Goal: Task Accomplishment & Management: Use online tool/utility

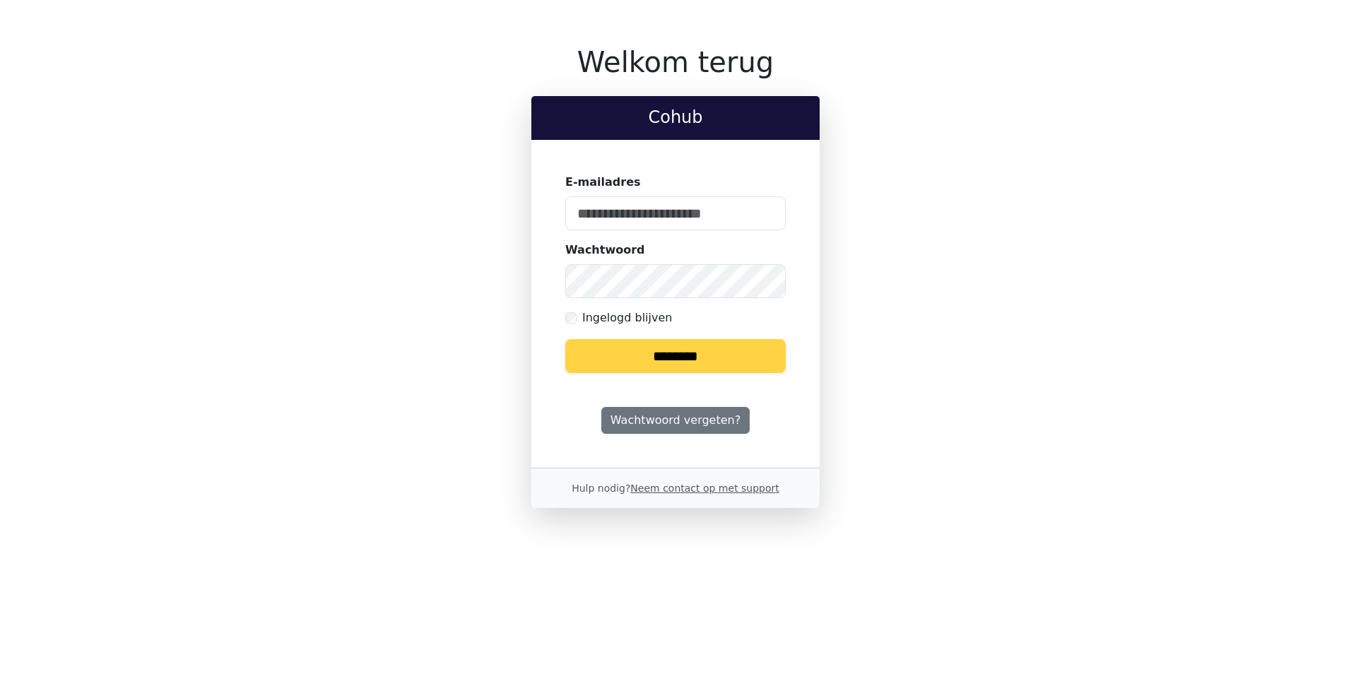
type input "**********"
click at [667, 358] on input "********" at bounding box center [675, 356] width 220 height 34
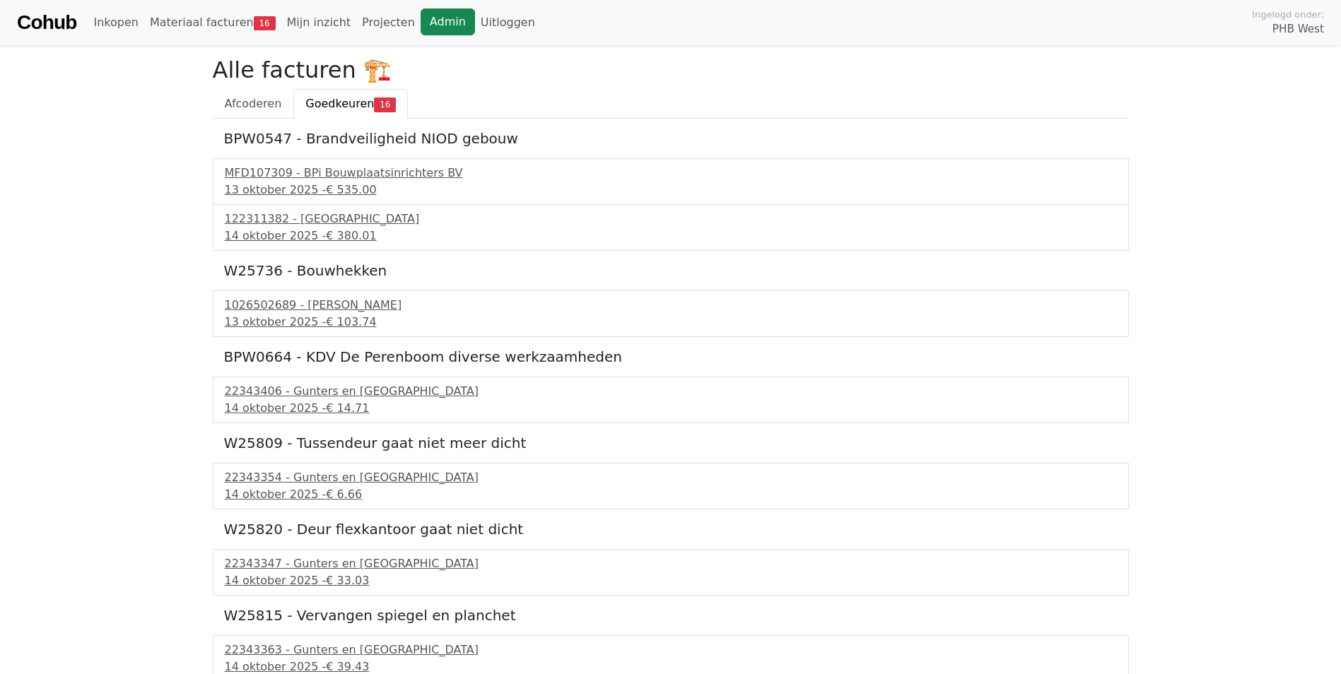
click at [425, 22] on link "Admin" at bounding box center [447, 21] width 54 height 27
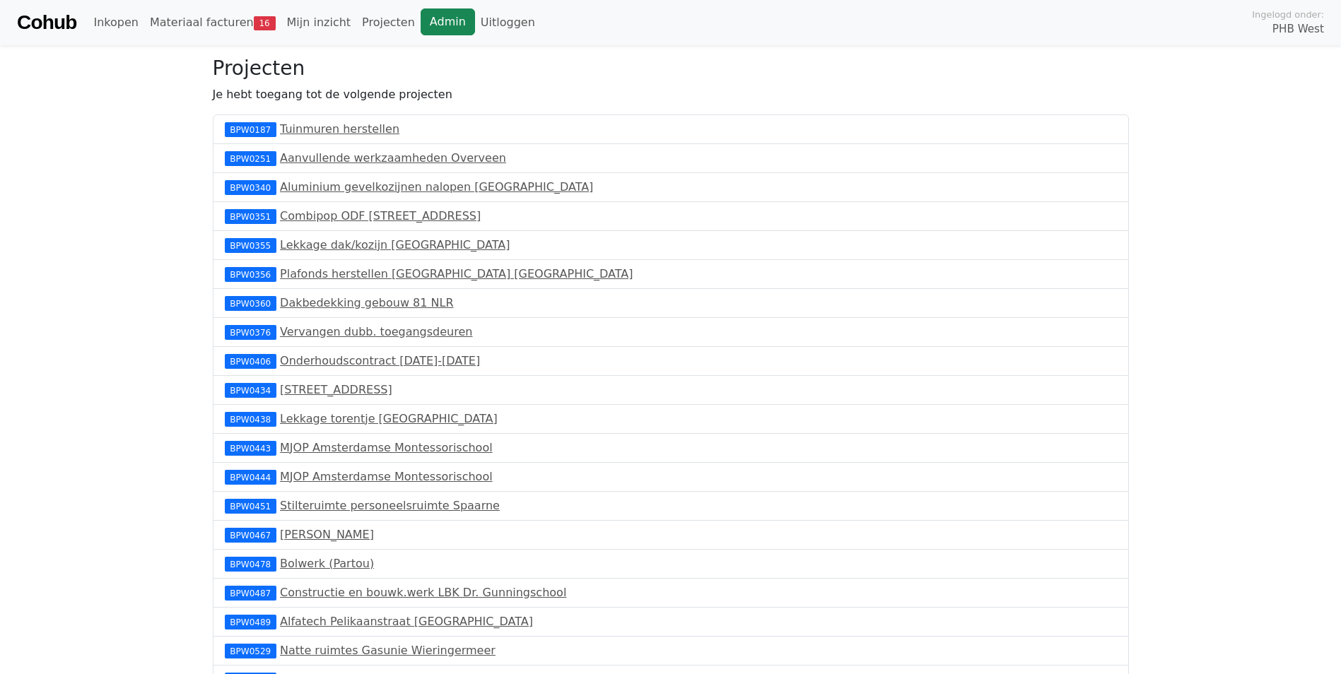
click at [428, 18] on link "Admin" at bounding box center [447, 21] width 54 height 27
click at [202, 24] on link "Materiaal facturen 17" at bounding box center [212, 22] width 137 height 28
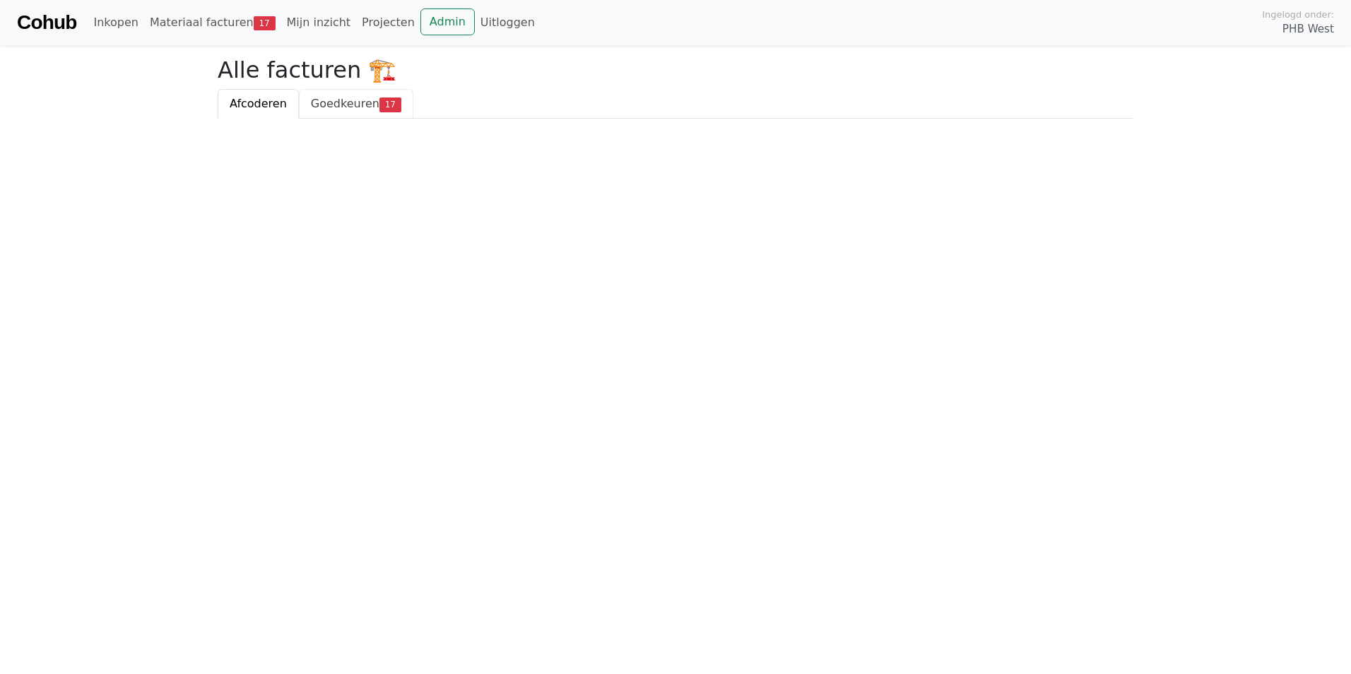
click at [350, 100] on span "Goedkeuren" at bounding box center [345, 103] width 69 height 13
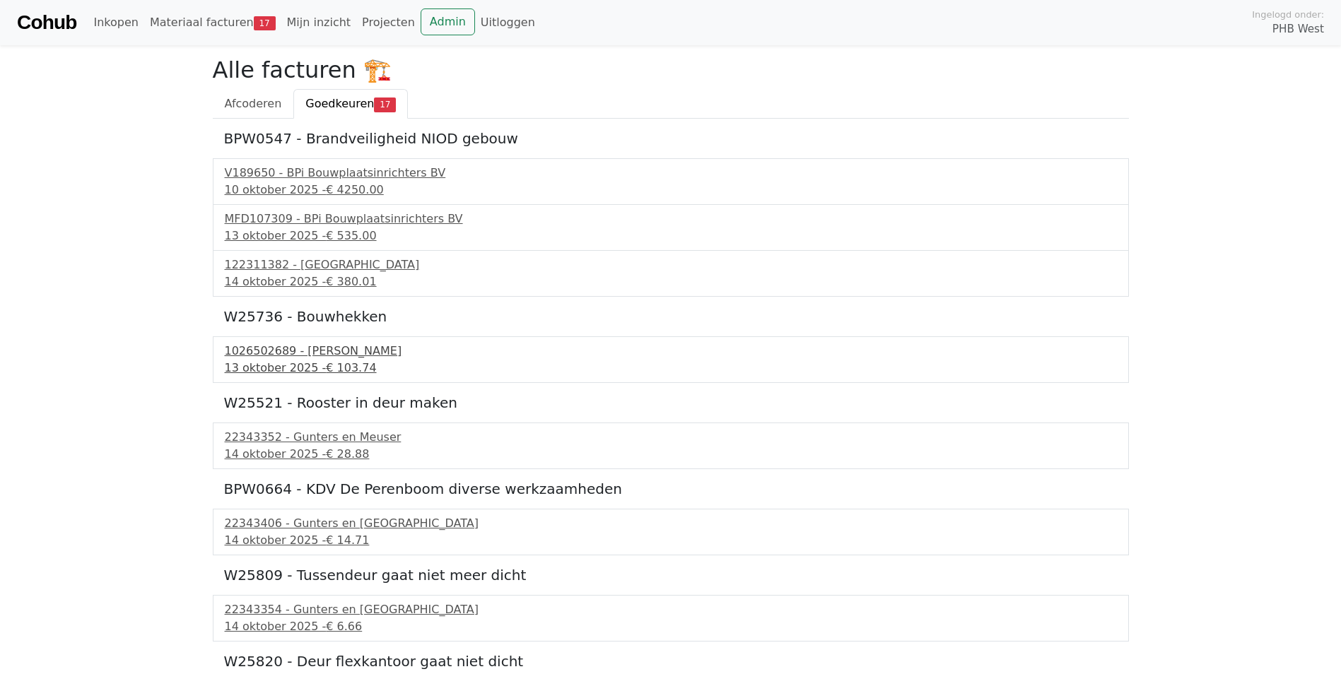
click at [301, 353] on div "1026502689 - Boels Verhuur" at bounding box center [671, 351] width 892 height 17
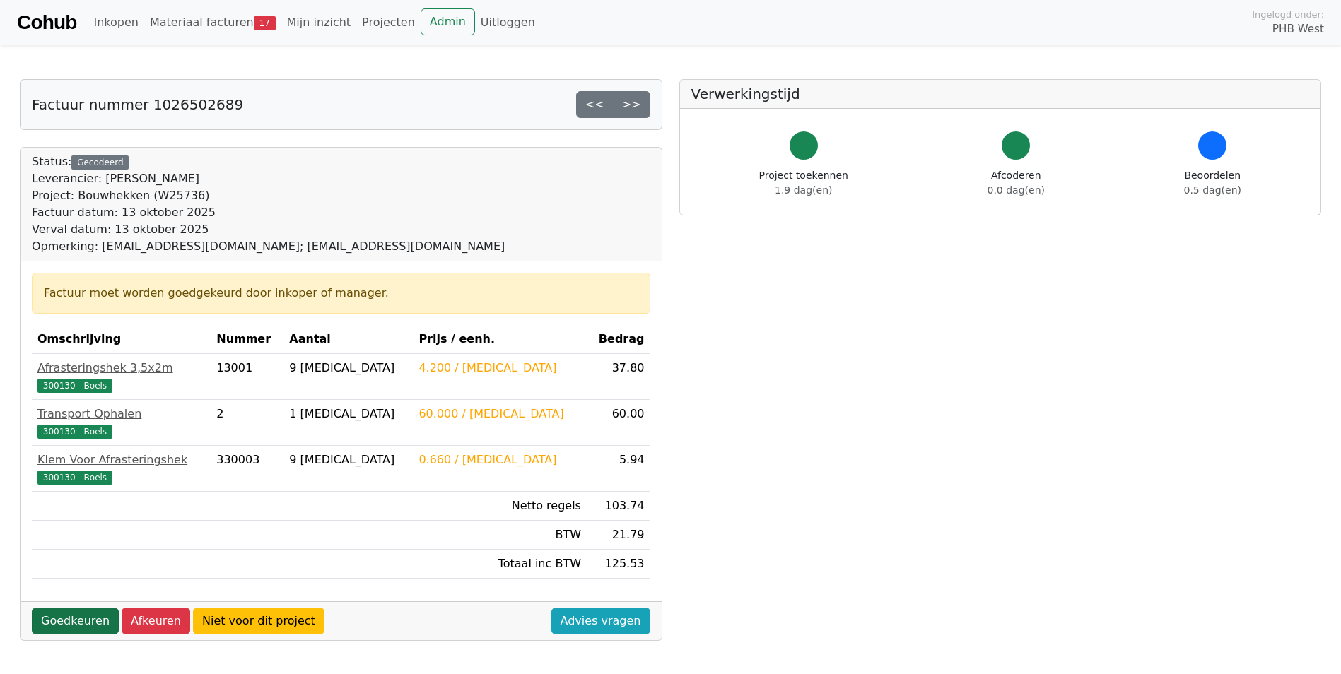
click at [69, 620] on link "Goedkeuren" at bounding box center [75, 621] width 87 height 27
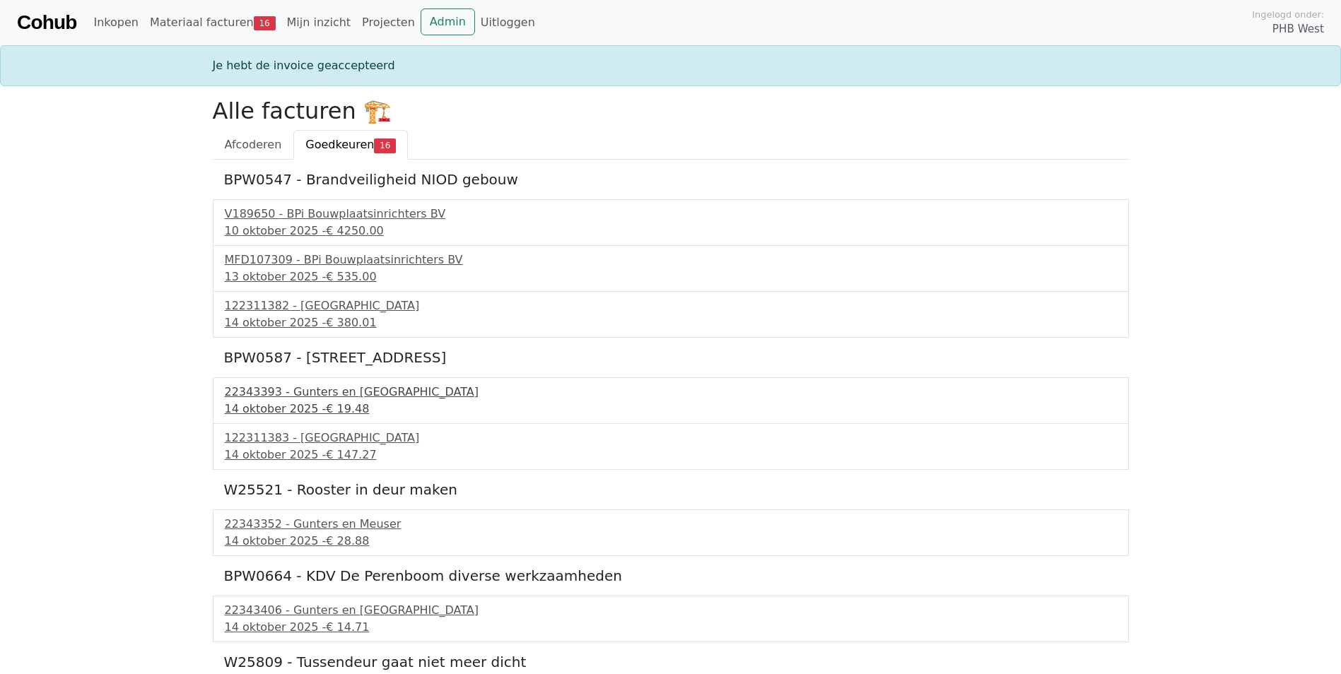
click at [272, 396] on div "22343393 - Gunters en Meuser" at bounding box center [671, 392] width 892 height 17
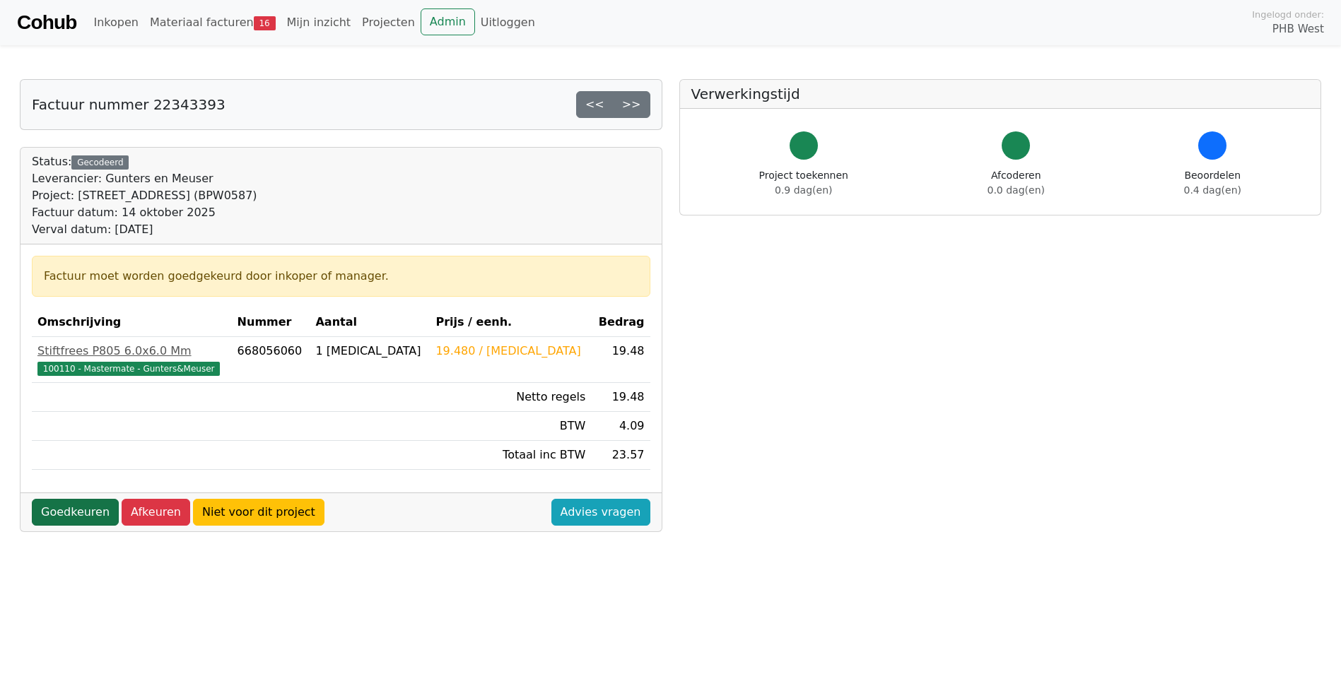
click at [73, 506] on link "Goedkeuren" at bounding box center [75, 512] width 87 height 27
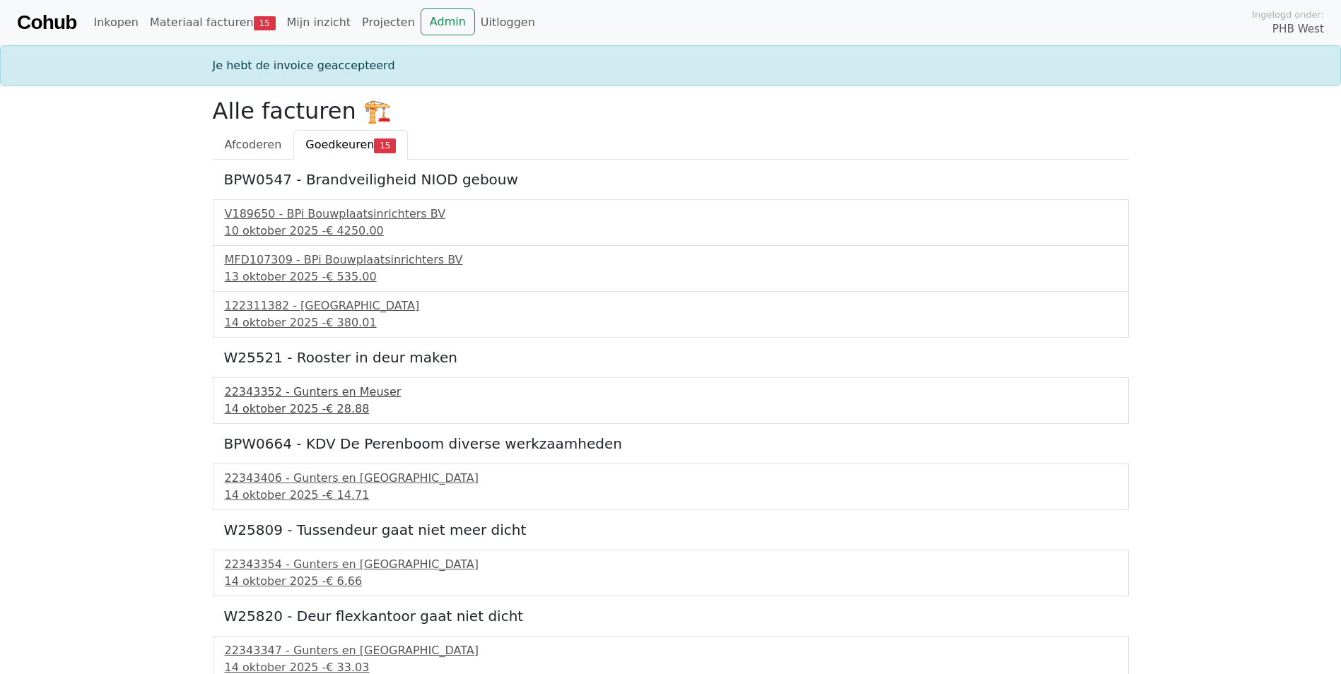
click at [321, 399] on div "22343352 - Gunters en Meuser" at bounding box center [671, 392] width 892 height 17
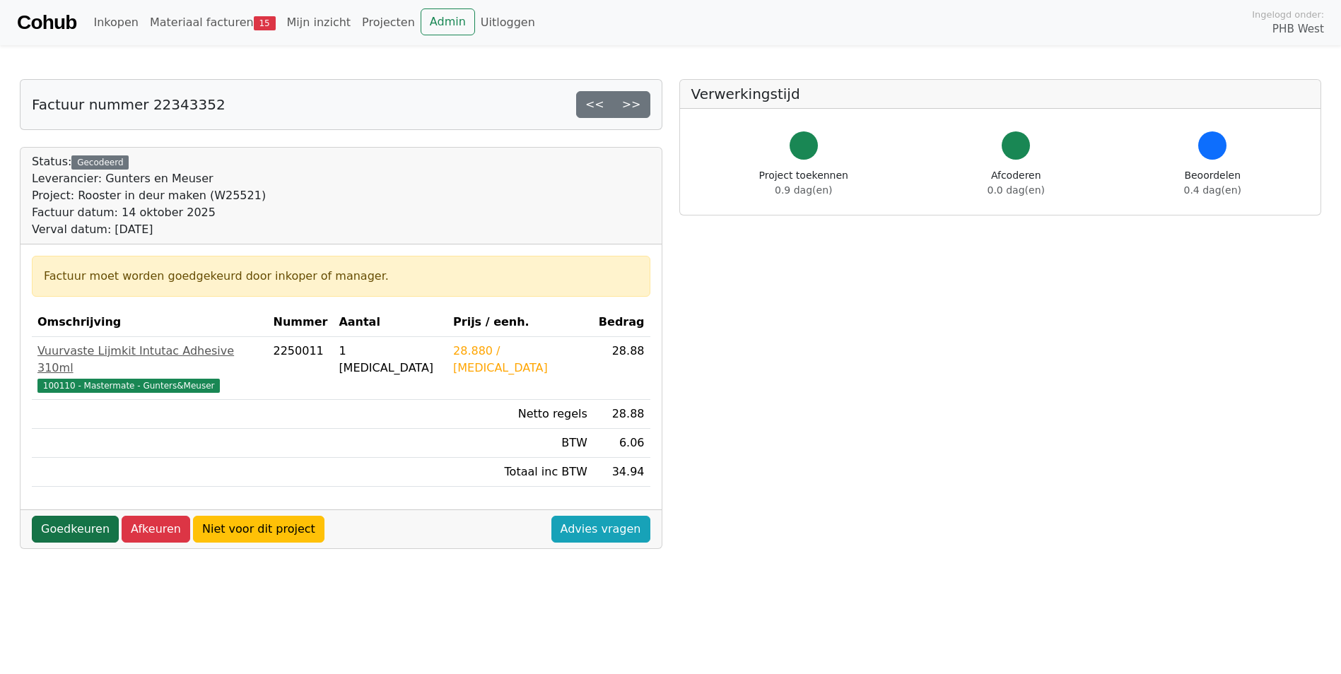
click at [57, 516] on link "Goedkeuren" at bounding box center [75, 529] width 87 height 27
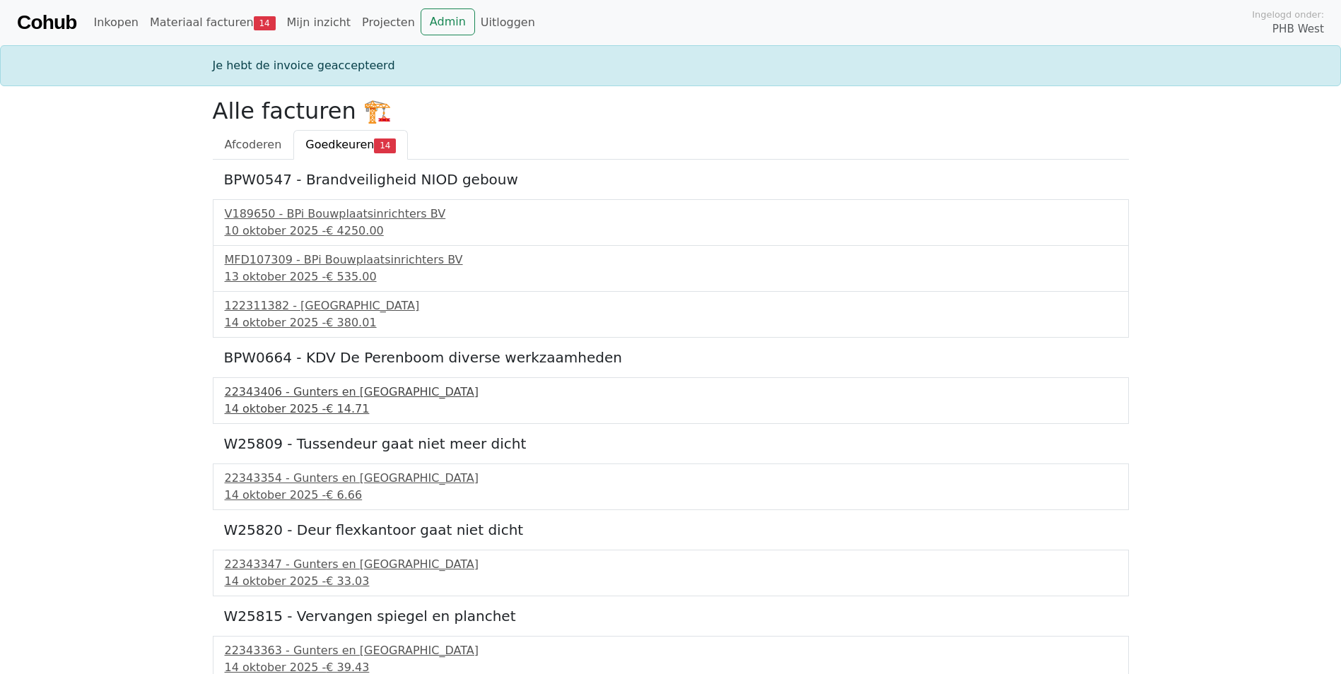
click at [283, 396] on div "22343406 - Gunters en Meuser" at bounding box center [671, 392] width 892 height 17
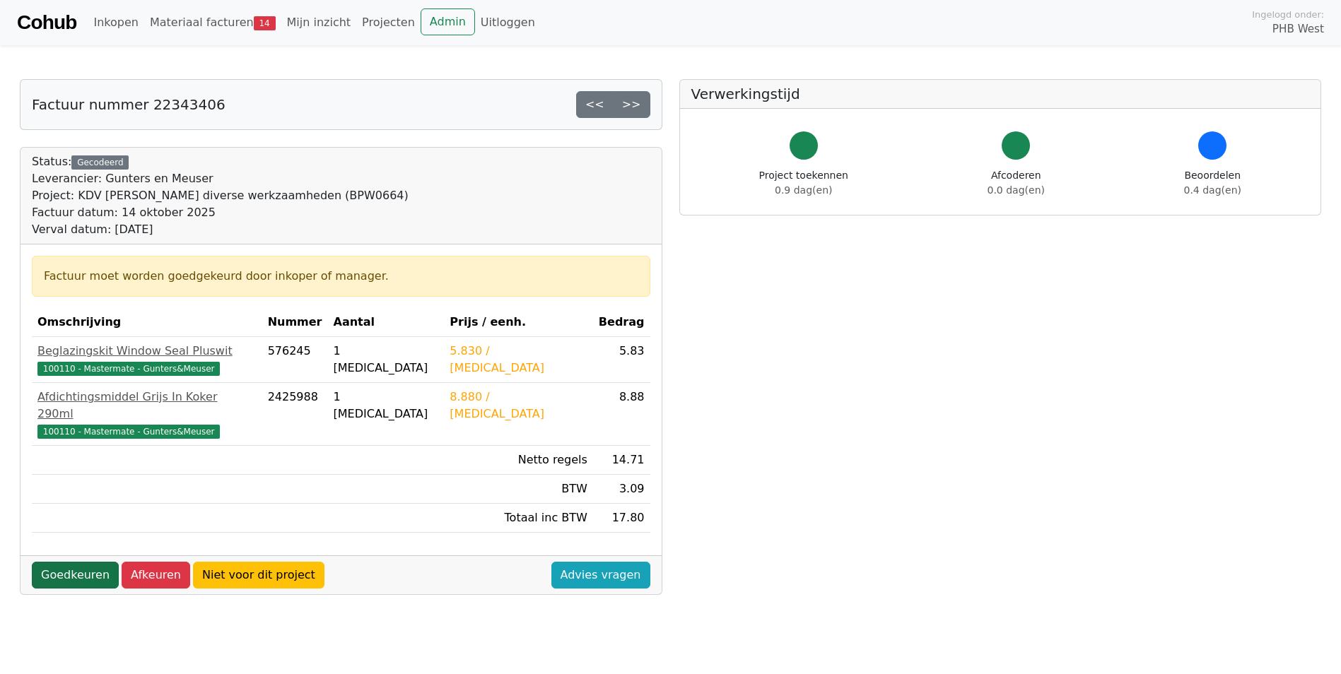
click at [74, 562] on link "Goedkeuren" at bounding box center [75, 575] width 87 height 27
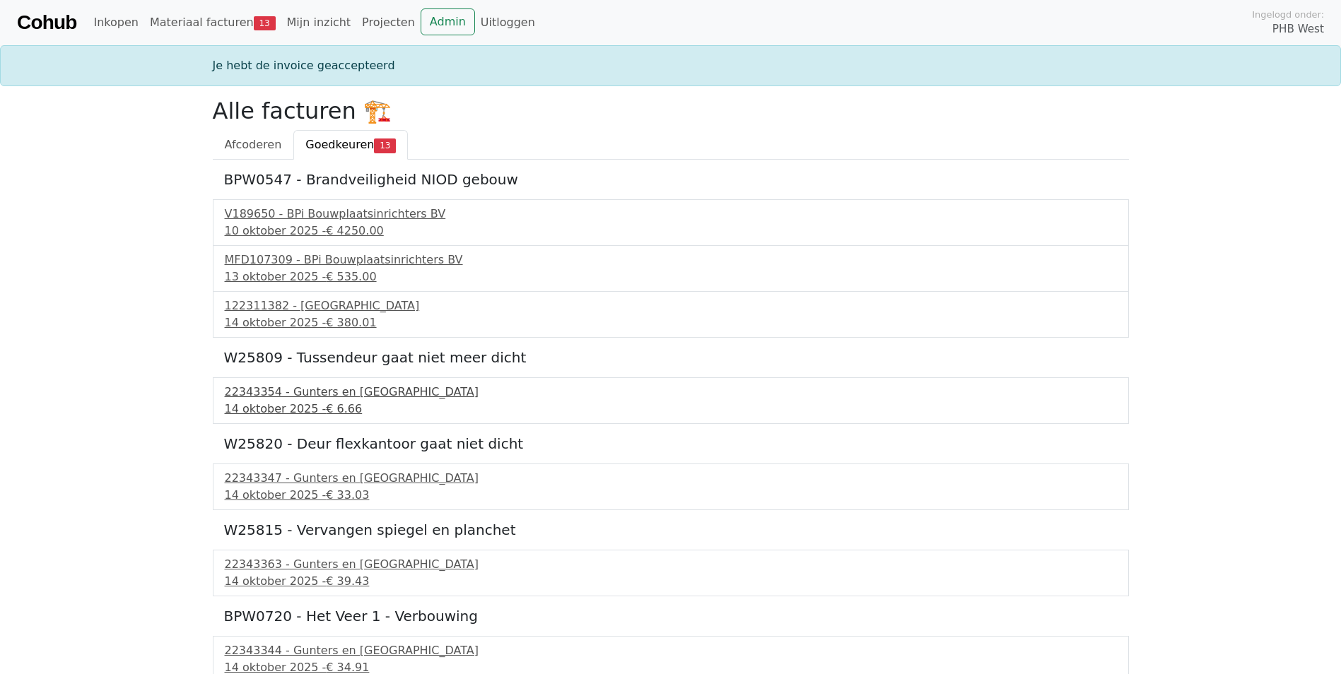
click at [285, 403] on div "14 oktober 2025 - € 6.66" at bounding box center [671, 409] width 892 height 17
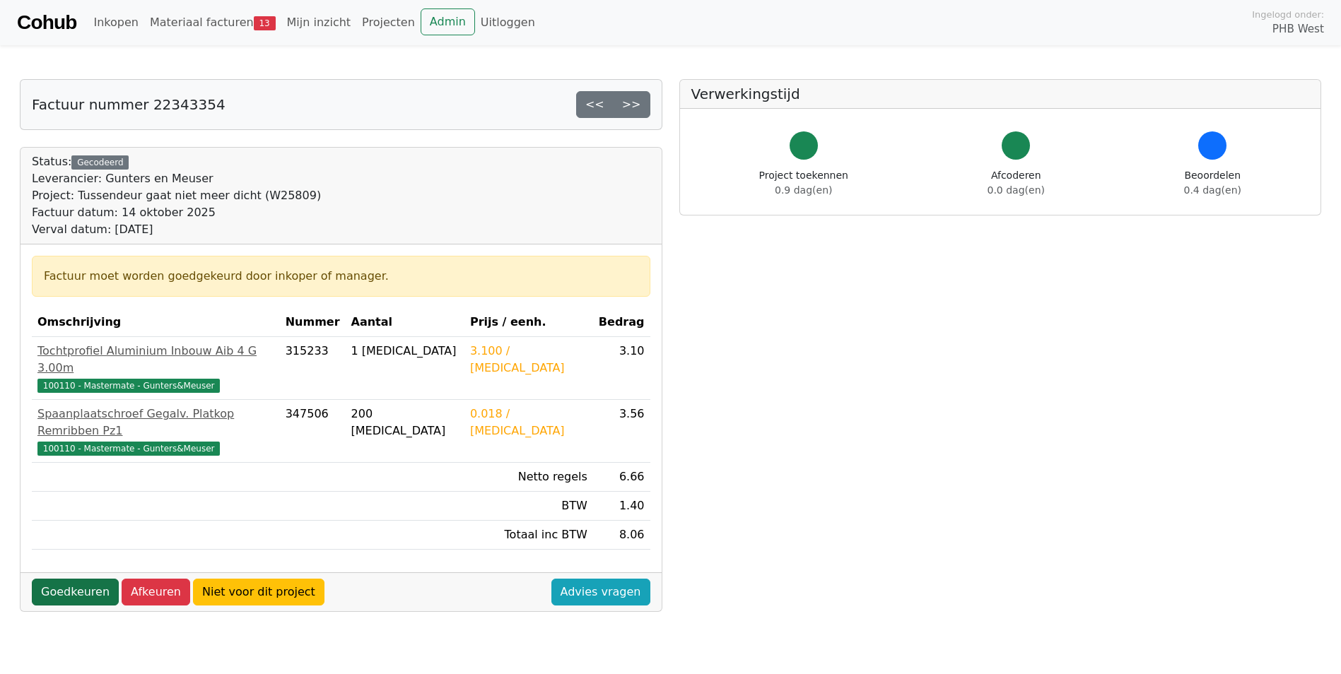
click at [71, 579] on link "Goedkeuren" at bounding box center [75, 592] width 87 height 27
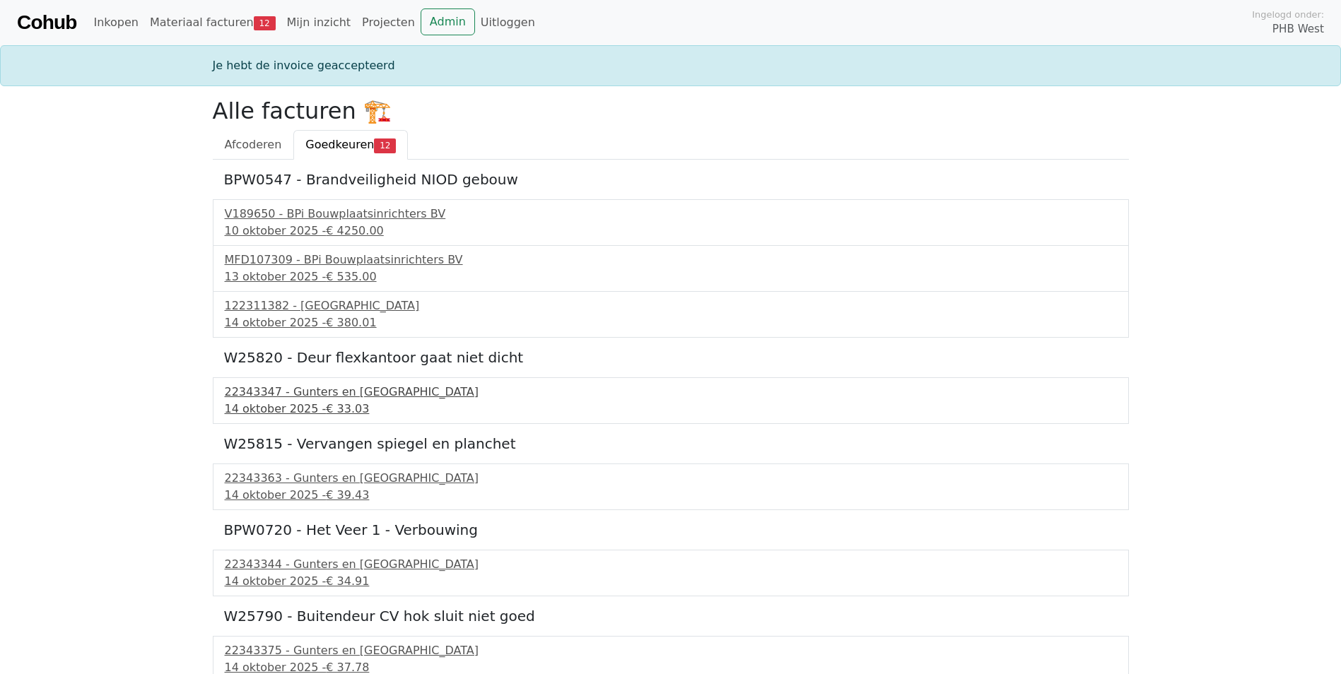
drag, startPoint x: 286, startPoint y: 397, endPoint x: 181, endPoint y: 480, distance: 133.9
click at [285, 397] on div "22343347 - Gunters en [GEOGRAPHIC_DATA]" at bounding box center [671, 392] width 892 height 17
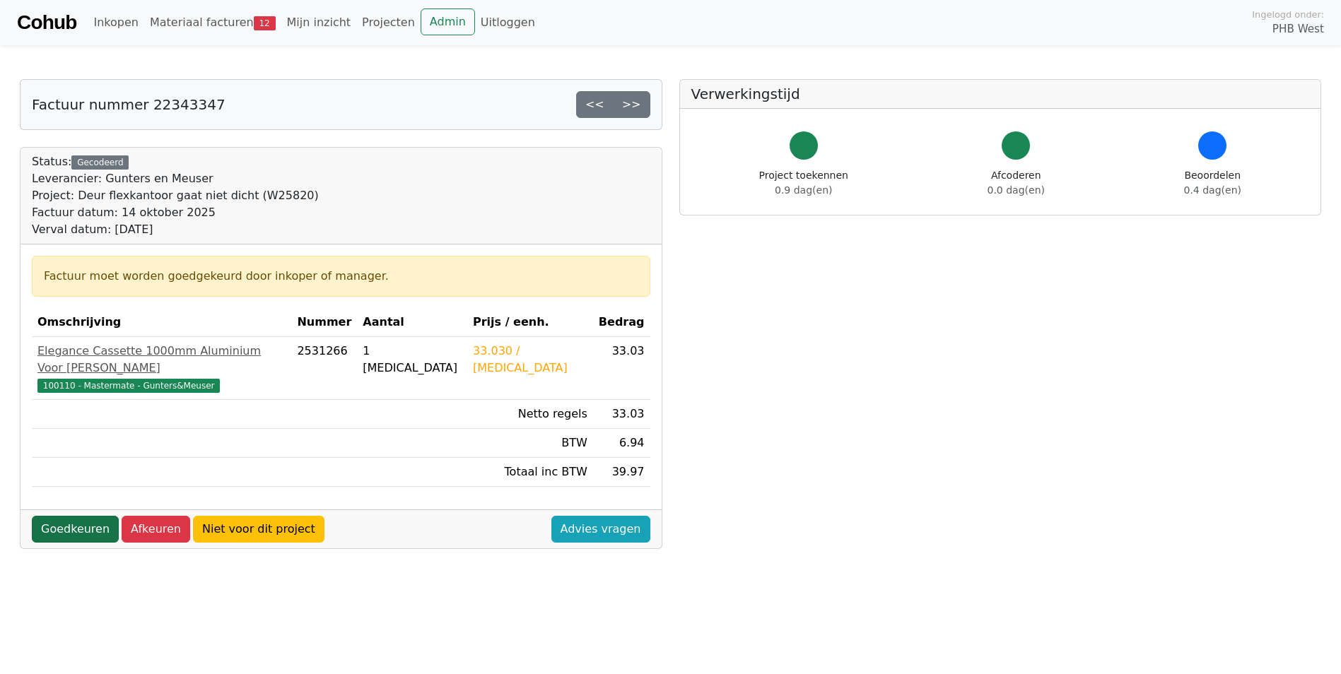
click at [68, 516] on link "Goedkeuren" at bounding box center [75, 529] width 87 height 27
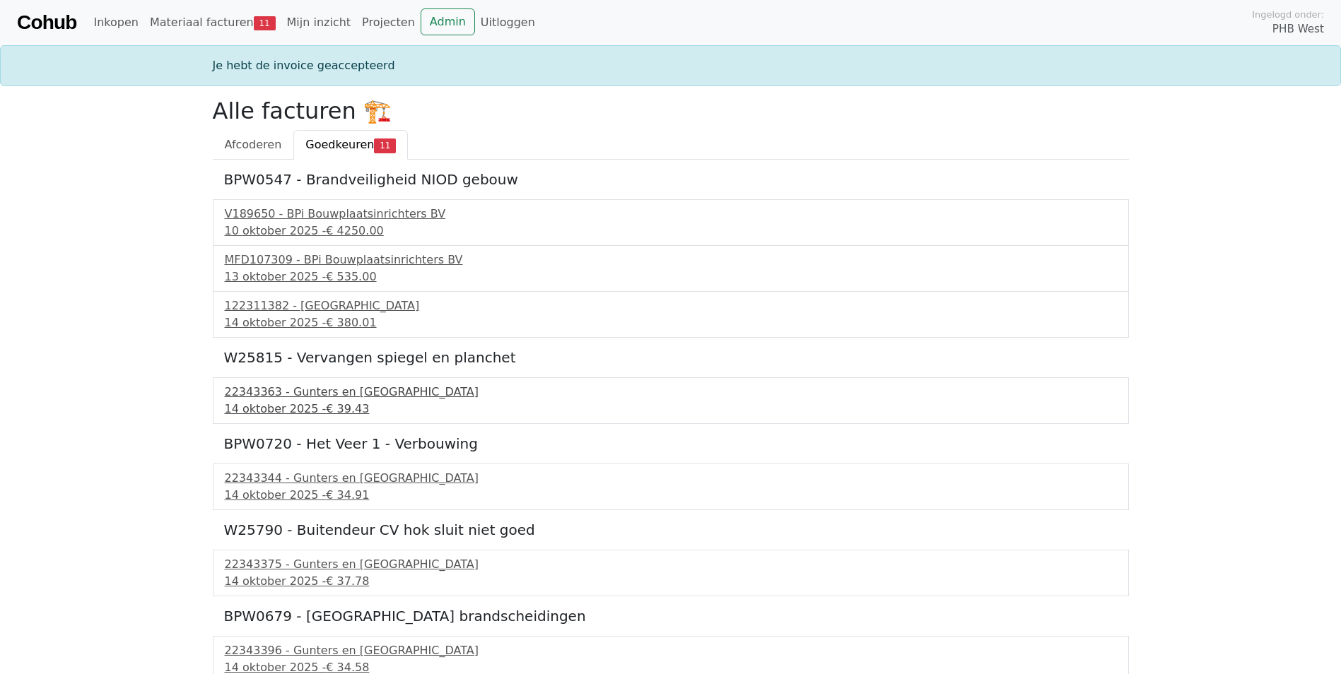
click at [299, 399] on div "22343363 - Gunters en Meuser" at bounding box center [671, 392] width 892 height 17
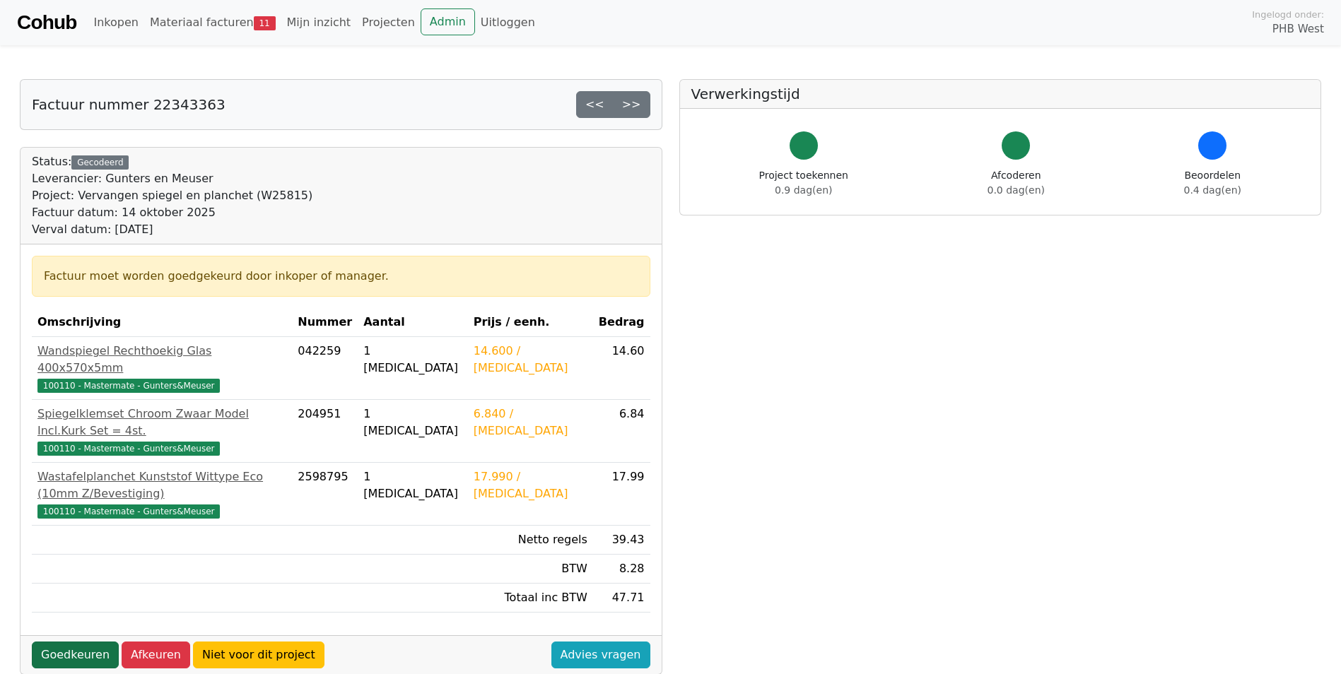
click at [84, 642] on link "Goedkeuren" at bounding box center [75, 655] width 87 height 27
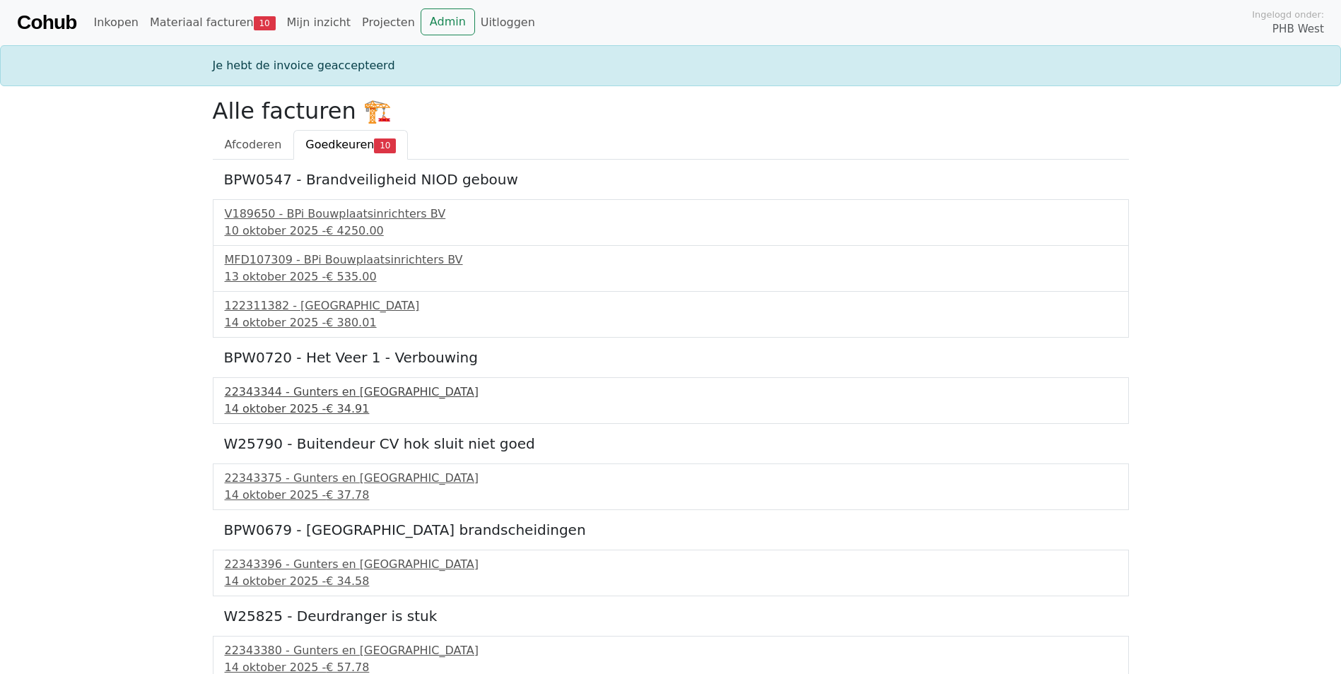
click at [326, 413] on span "€ 34.91" at bounding box center [347, 408] width 43 height 13
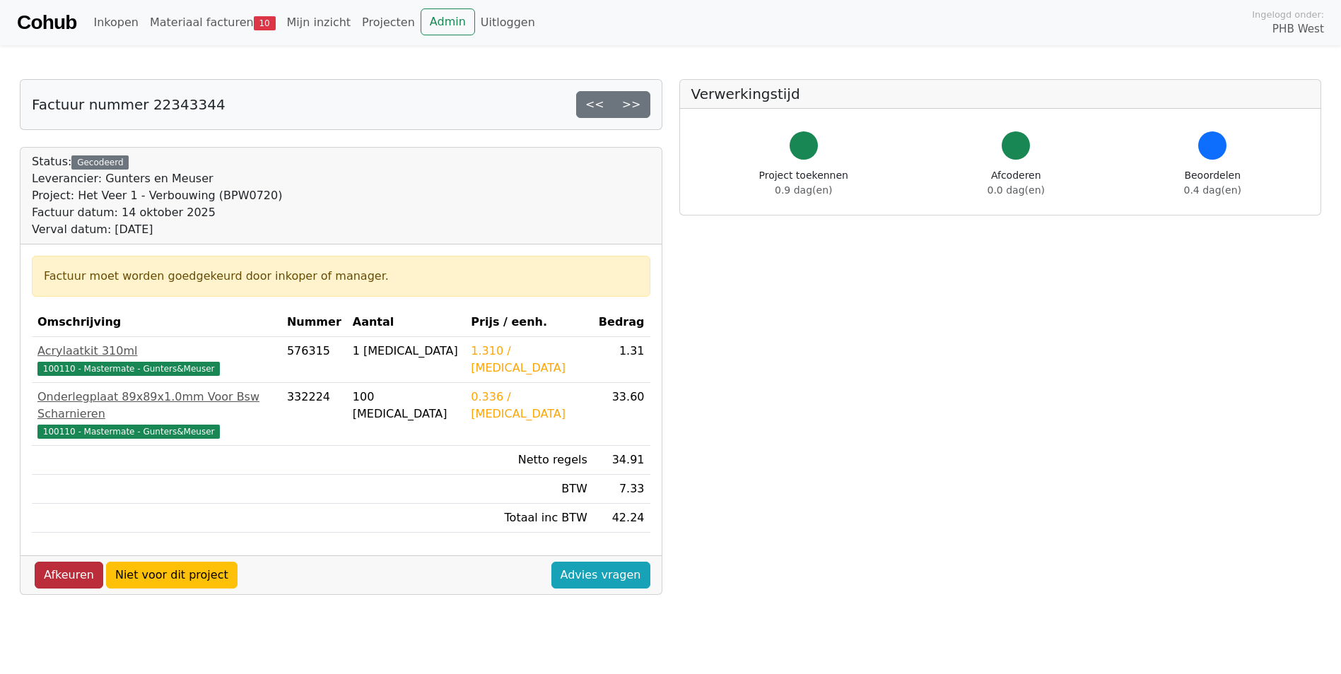
click at [65, 562] on link "Afkeuren" at bounding box center [69, 575] width 69 height 27
click at [213, 25] on link "Materiaal facturen 10" at bounding box center [212, 22] width 137 height 28
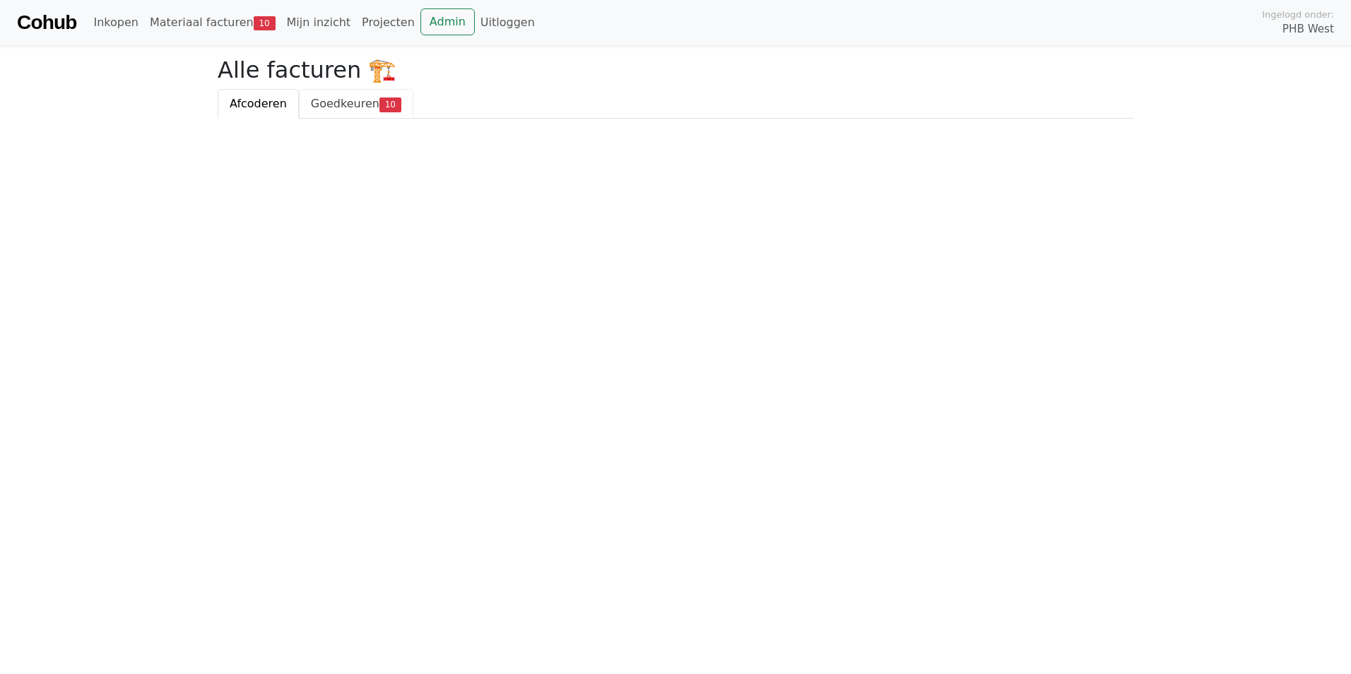
click at [341, 102] on span "Goedkeuren" at bounding box center [345, 103] width 69 height 13
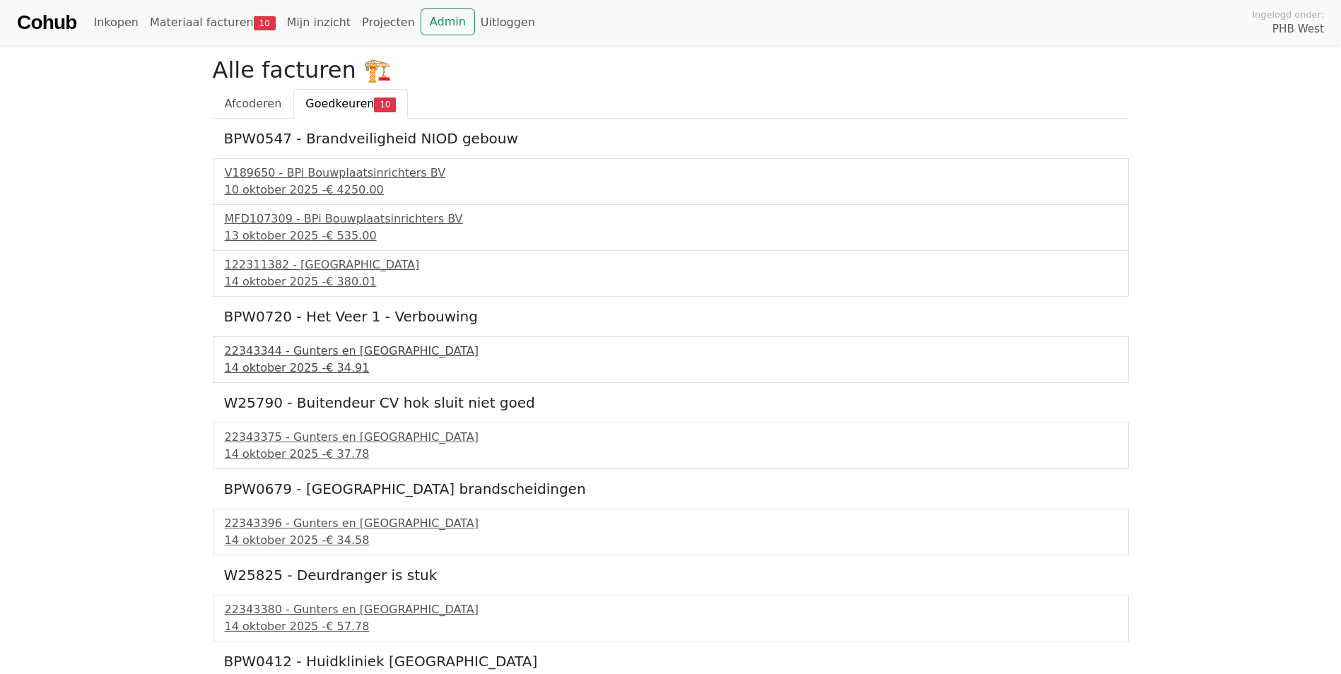
click at [307, 356] on div "22343344 - Gunters en [GEOGRAPHIC_DATA]" at bounding box center [671, 351] width 892 height 17
click at [314, 434] on div "22343375 - Gunters en Meuser" at bounding box center [671, 437] width 892 height 17
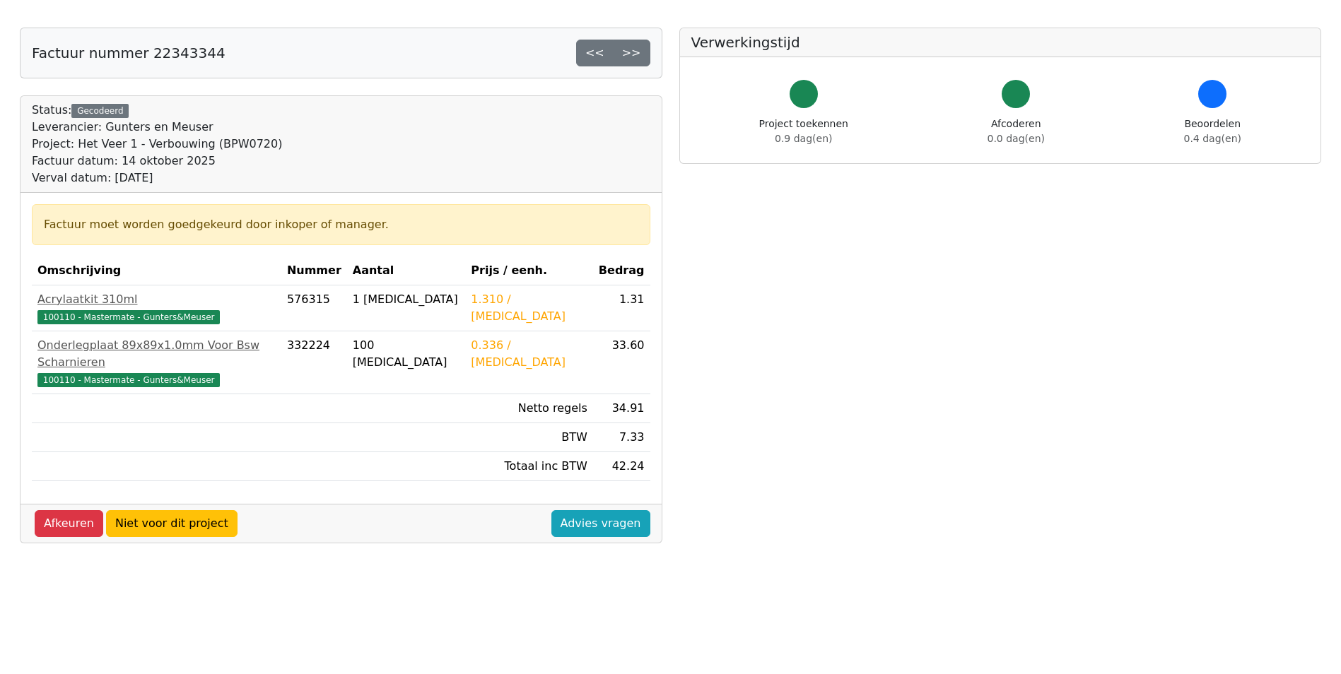
scroll to position [47, 0]
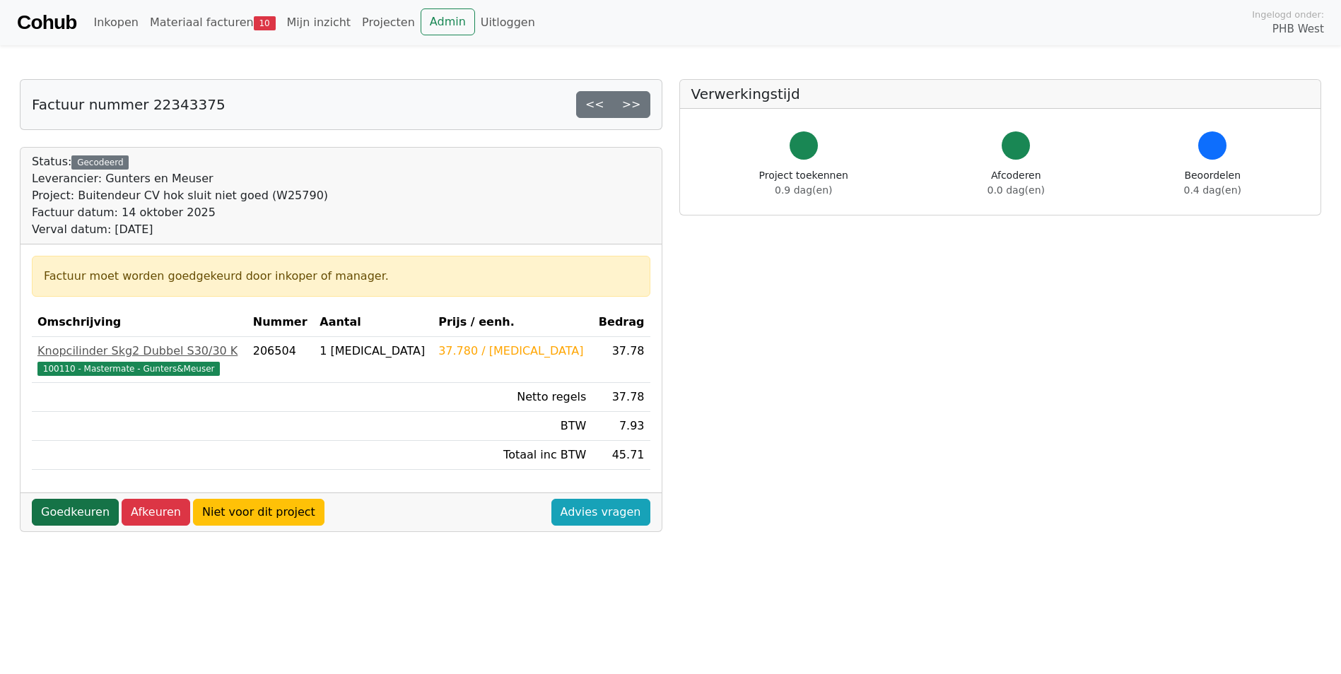
click at [63, 512] on link "Goedkeuren" at bounding box center [75, 512] width 87 height 27
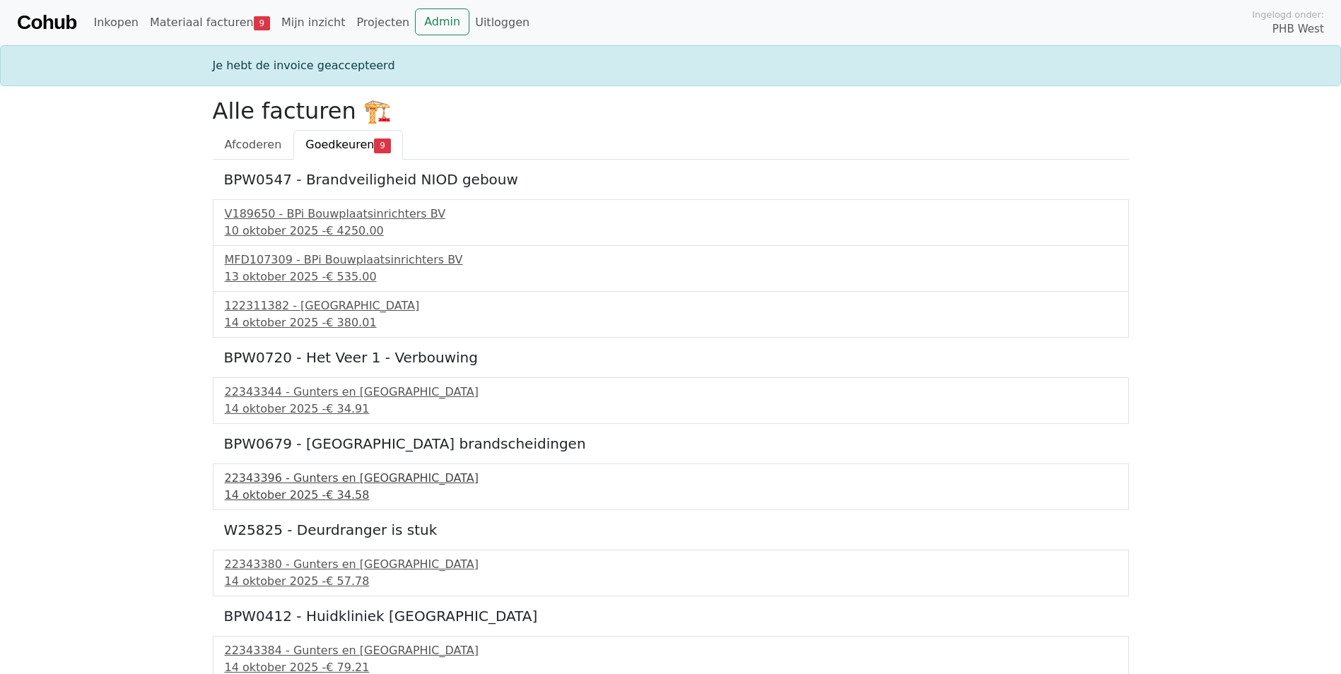
click at [301, 493] on div "14 oktober 2025 - € 34.58" at bounding box center [671, 495] width 892 height 17
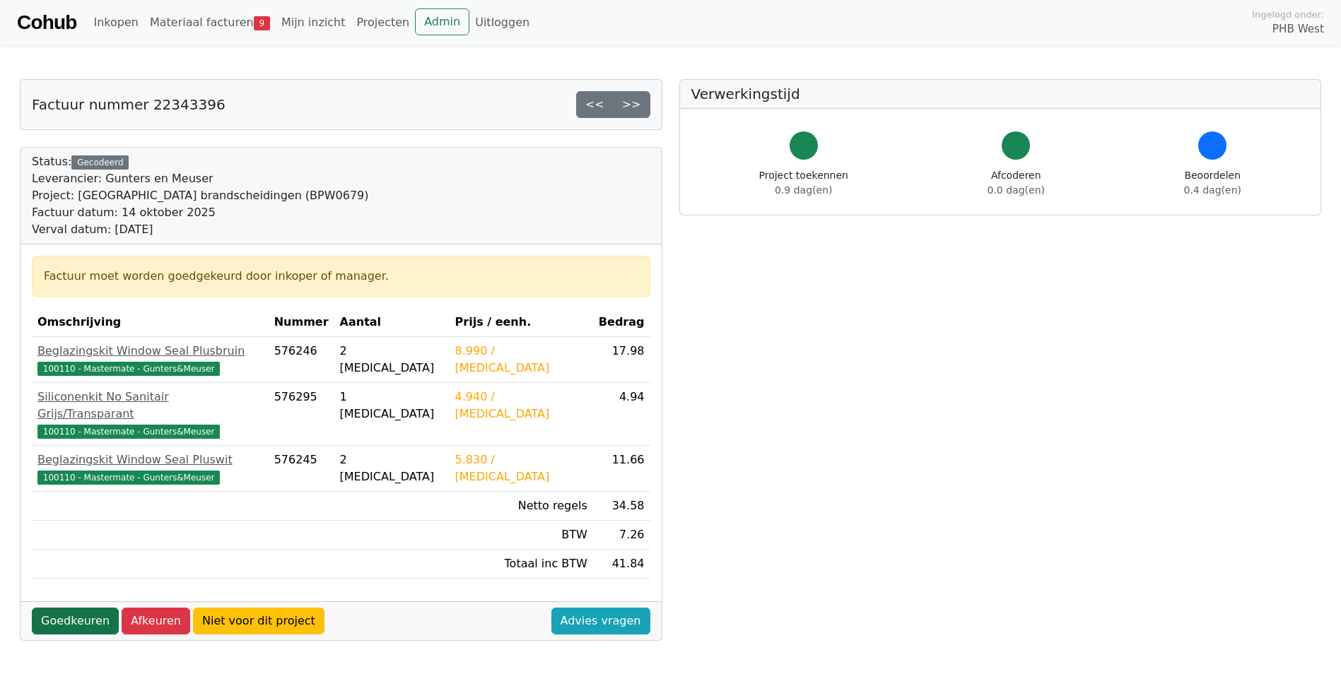
click at [69, 608] on link "Goedkeuren" at bounding box center [75, 621] width 87 height 27
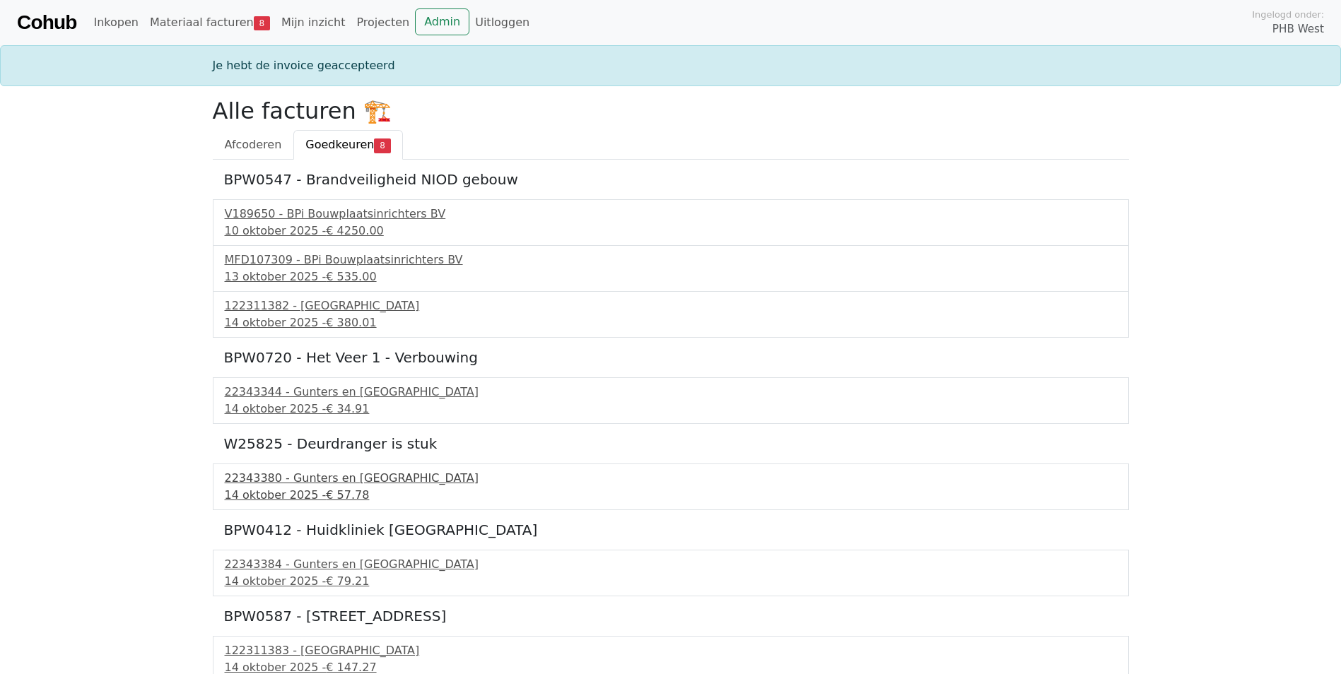
click at [290, 488] on div "14 oktober 2025 - € 57.78" at bounding box center [671, 495] width 892 height 17
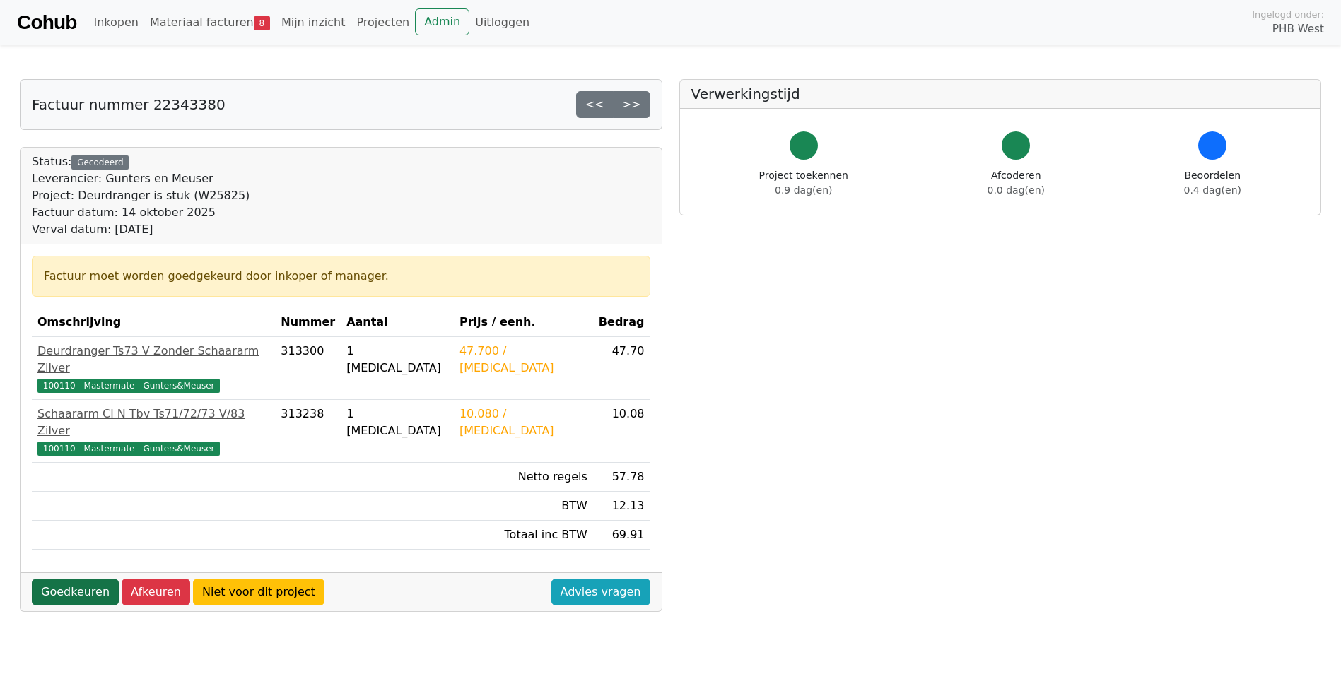
click at [71, 579] on link "Goedkeuren" at bounding box center [75, 592] width 87 height 27
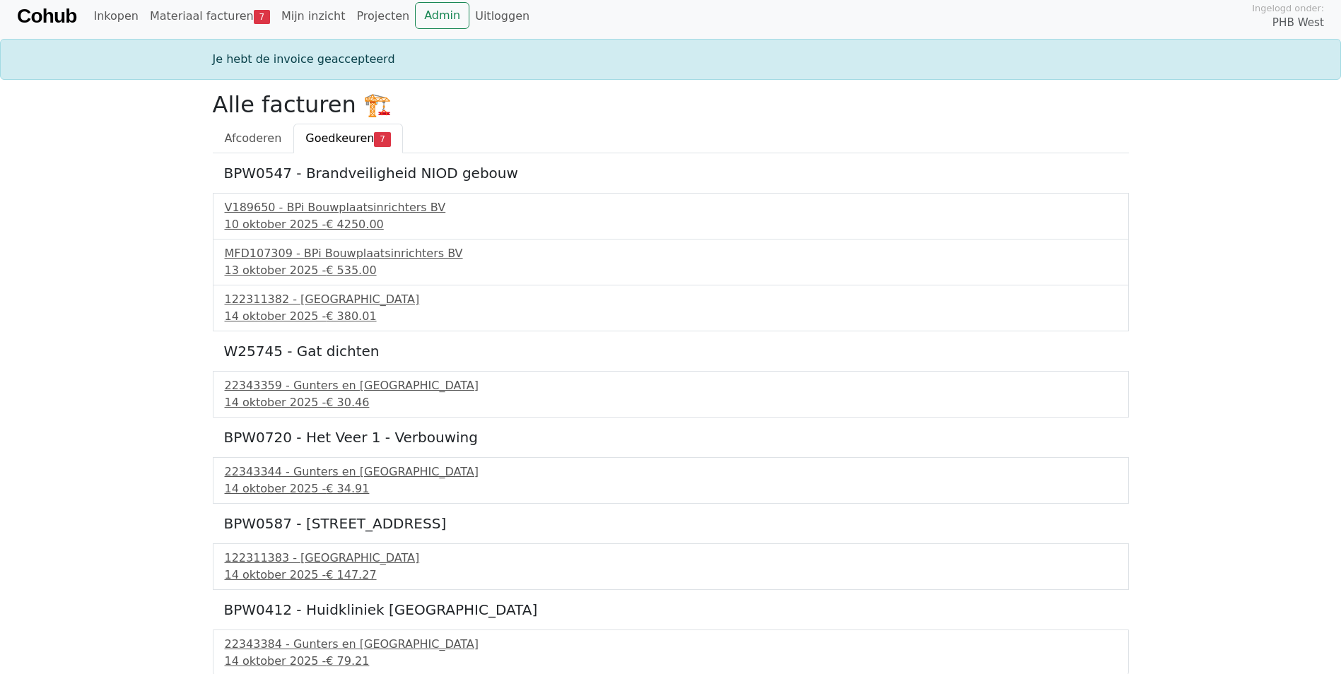
scroll to position [8, 0]
click at [298, 565] on div "14 oktober 2025 - € 147.27" at bounding box center [671, 573] width 892 height 17
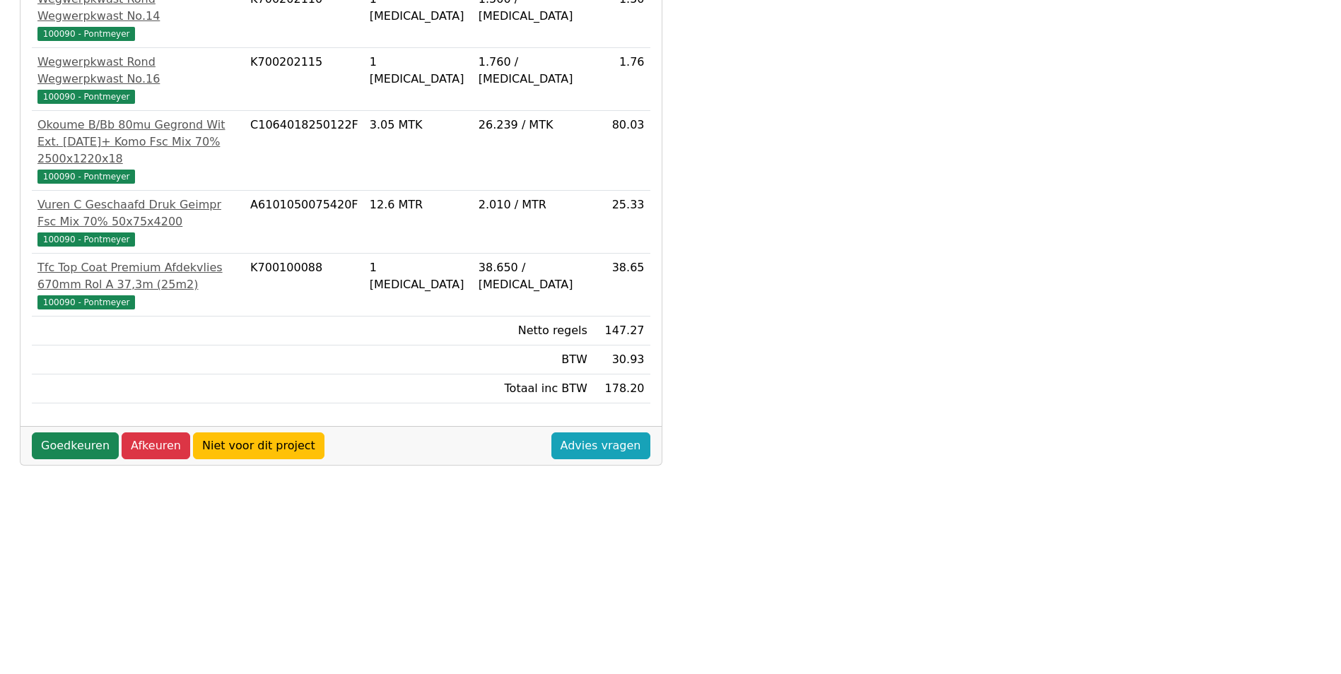
scroll to position [374, 0]
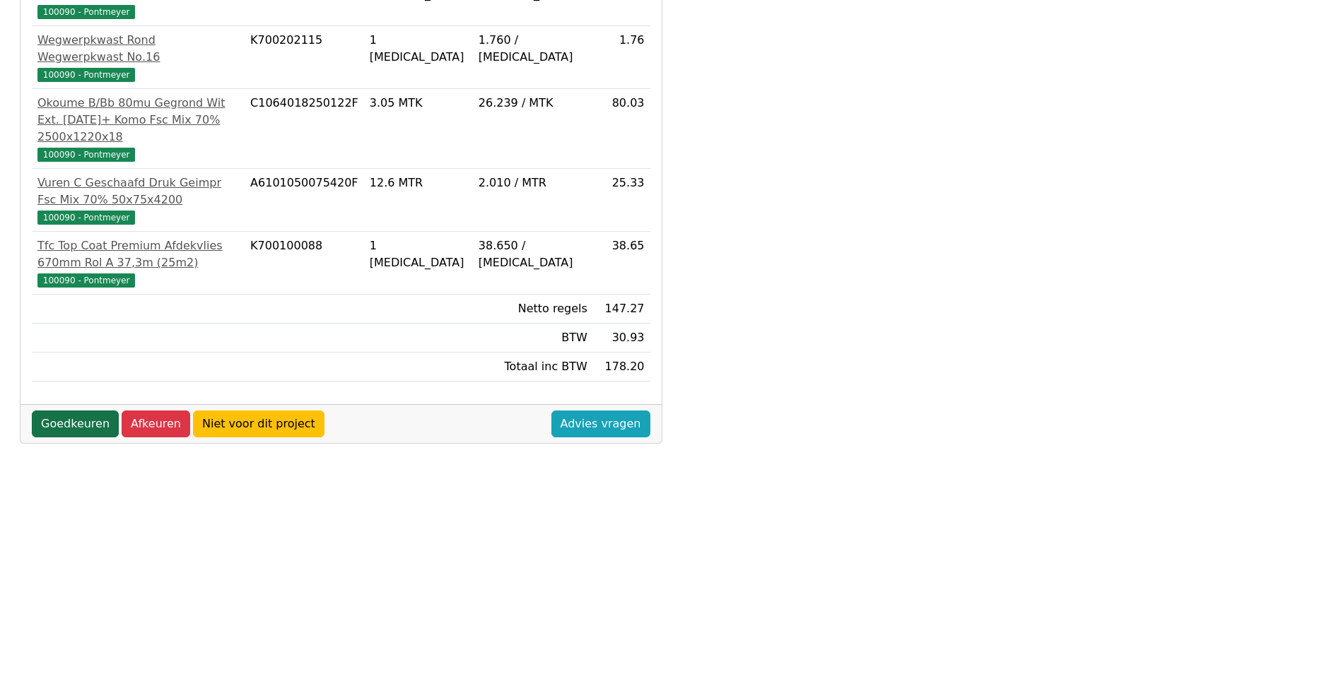
click at [85, 411] on link "Goedkeuren" at bounding box center [75, 424] width 87 height 27
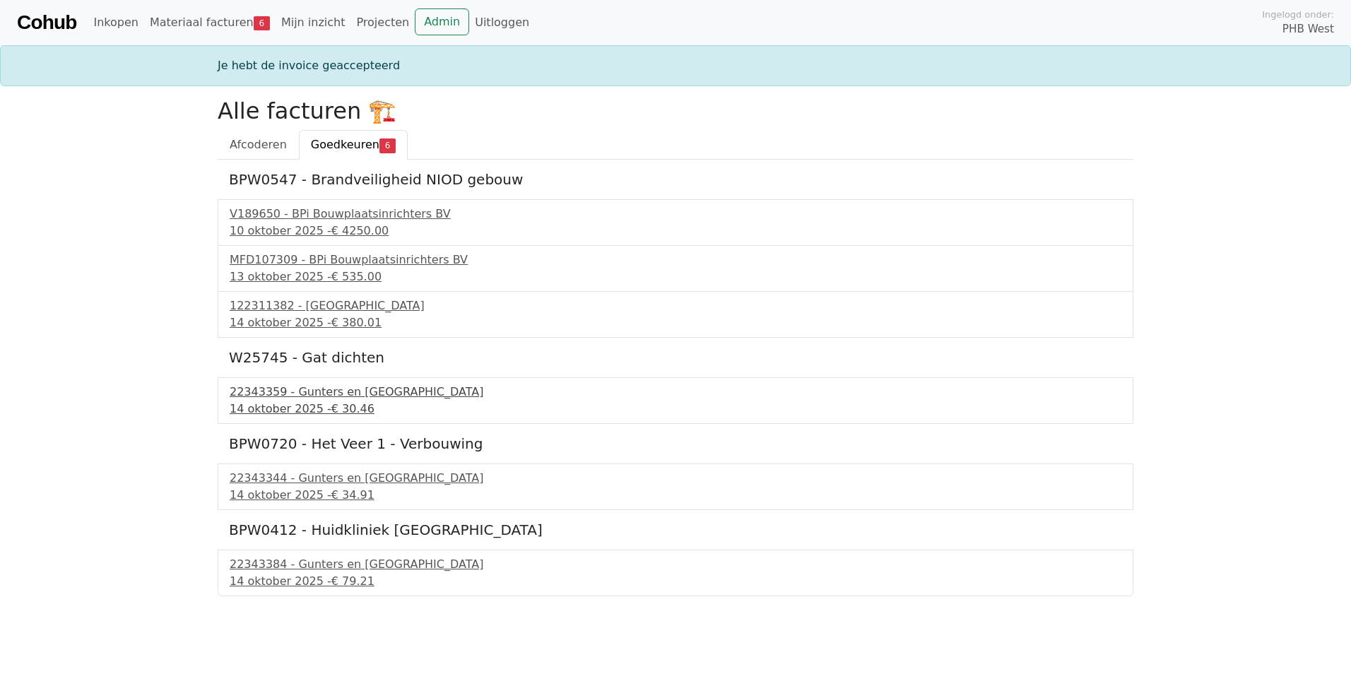
click at [315, 399] on div "22343359 - Gunters en [GEOGRAPHIC_DATA]" at bounding box center [676, 392] width 892 height 17
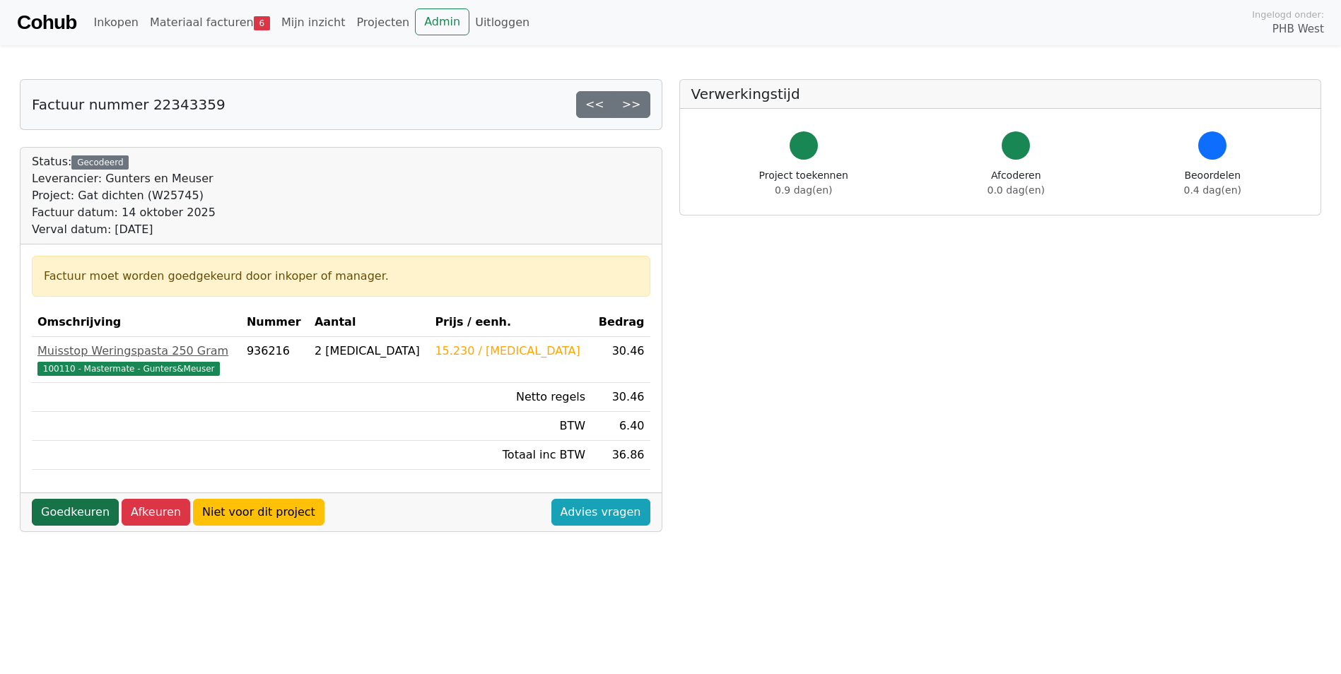
click at [80, 502] on link "Goedkeuren" at bounding box center [75, 512] width 87 height 27
